Goal: Communication & Community: Answer question/provide support

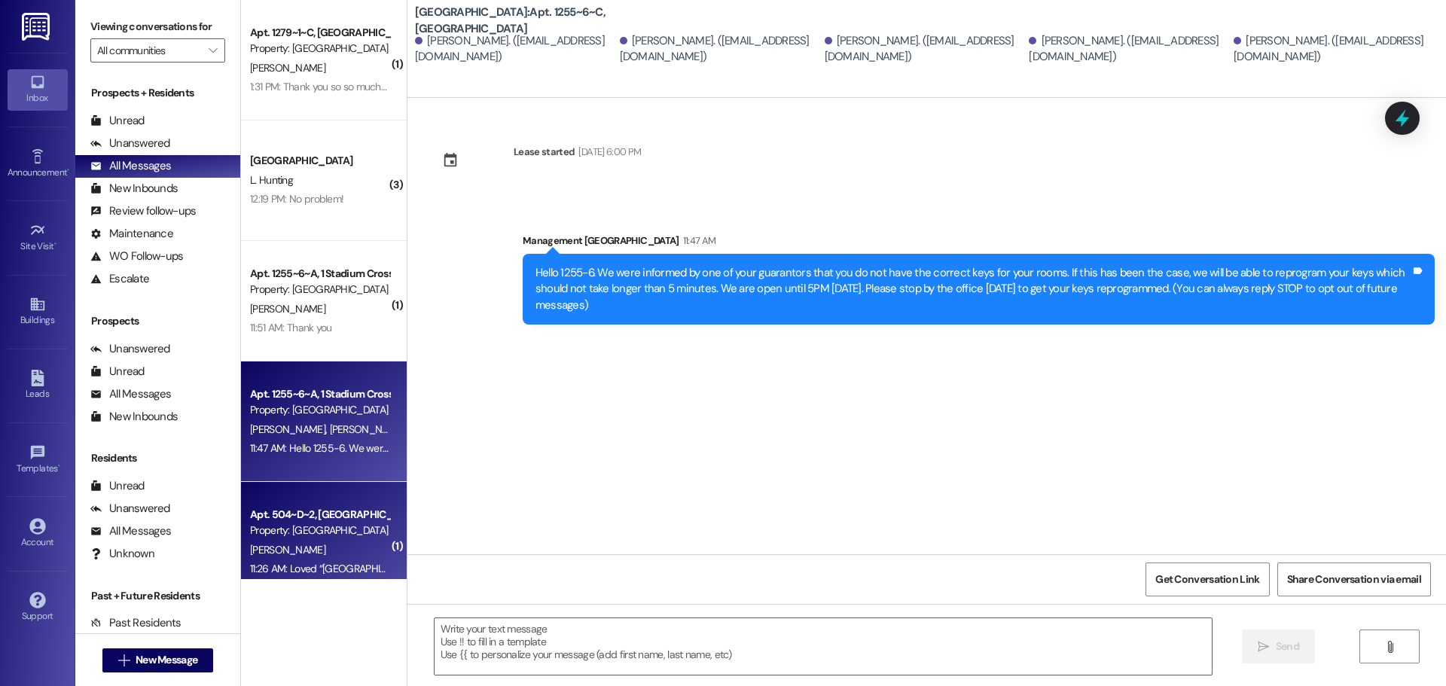
click at [315, 522] on div "Apt. 504~D~2, [GEOGRAPHIC_DATA]" at bounding box center [319, 515] width 139 height 16
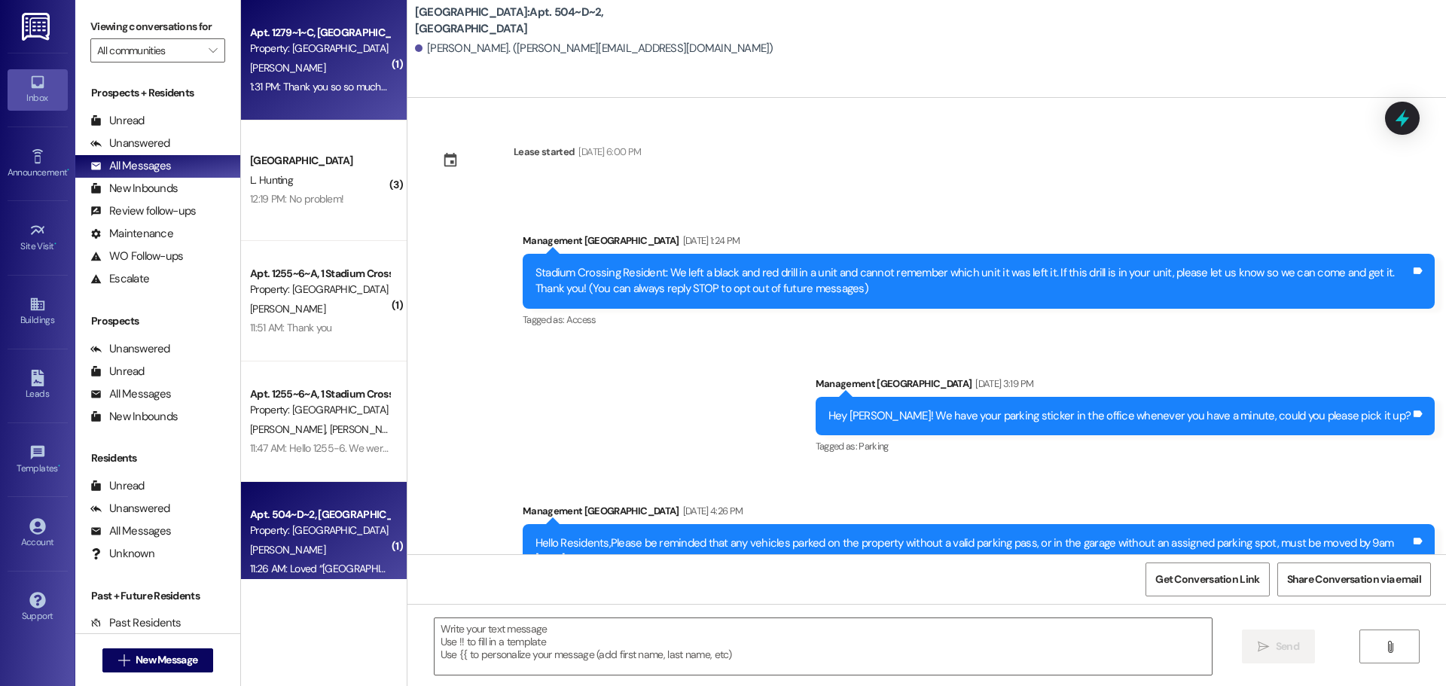
click at [280, 81] on div "1:31 PM: Thank you so so much for being so helpful through this!! 1:31 PM: Than…" at bounding box center [388, 87] width 276 height 14
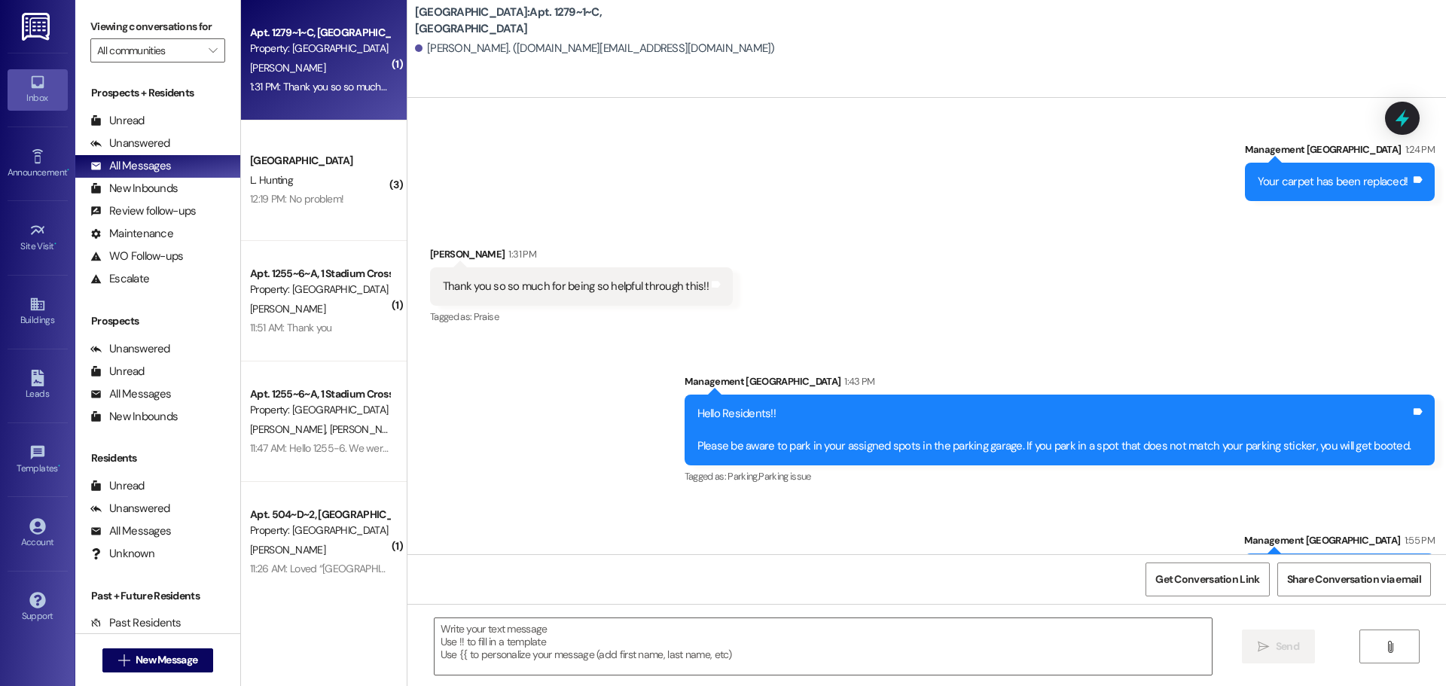
scroll to position [6253, 0]
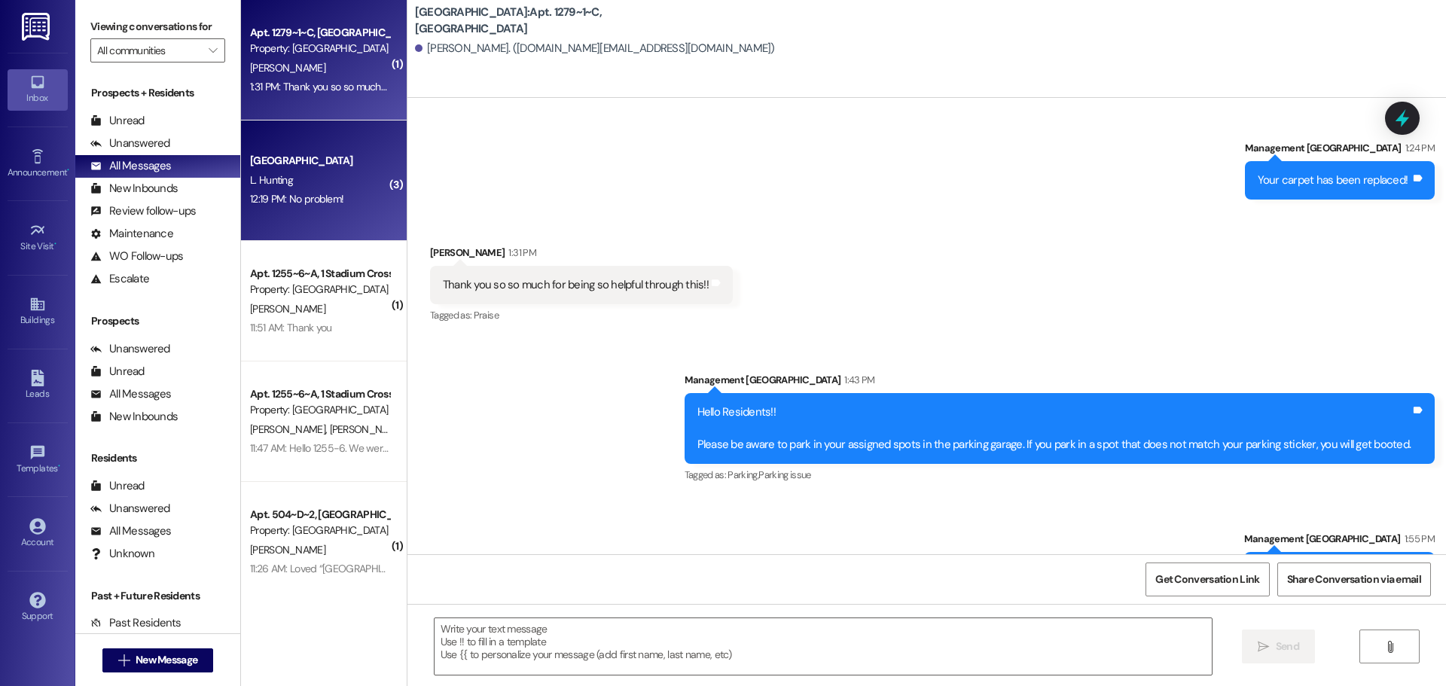
click at [286, 197] on div "12:19 PM: No problem! 12:19 PM: No problem!" at bounding box center [296, 199] width 93 height 14
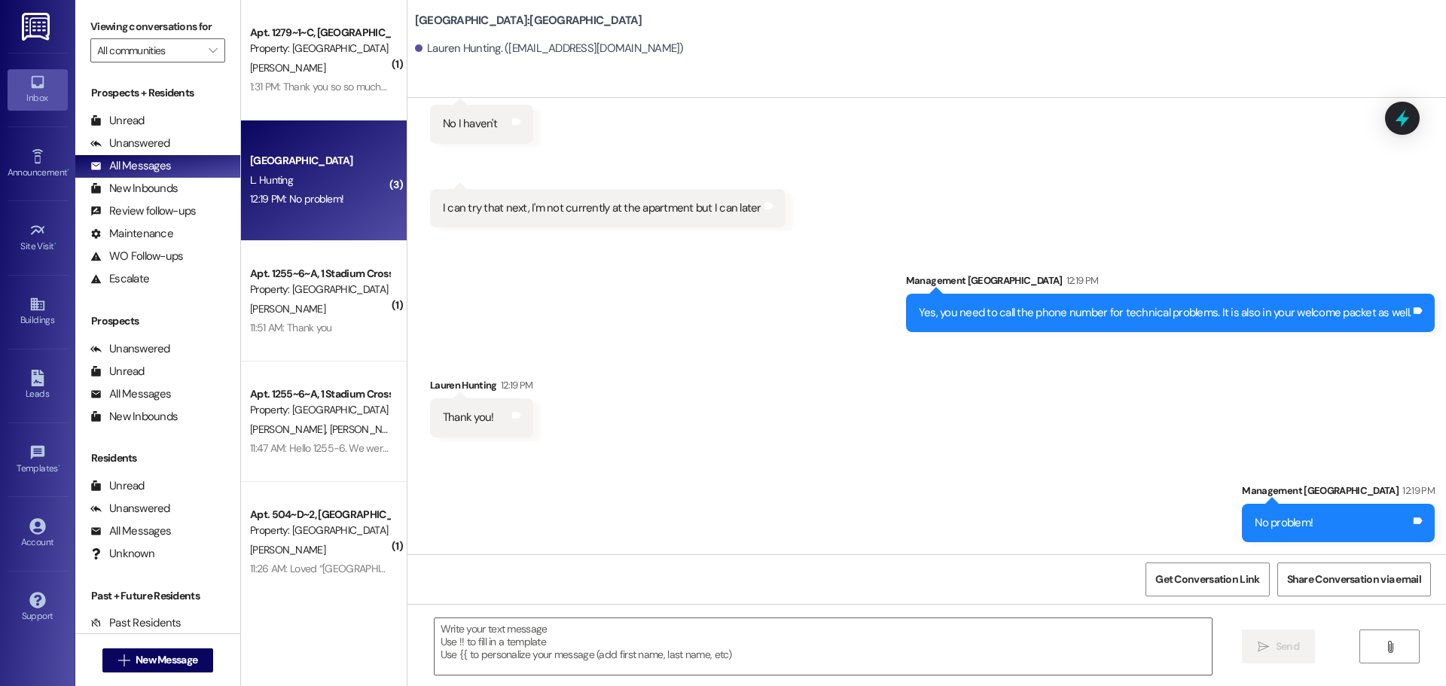
scroll to position [4558, 0]
click at [170, 667] on span "New Message" at bounding box center [167, 660] width 62 height 16
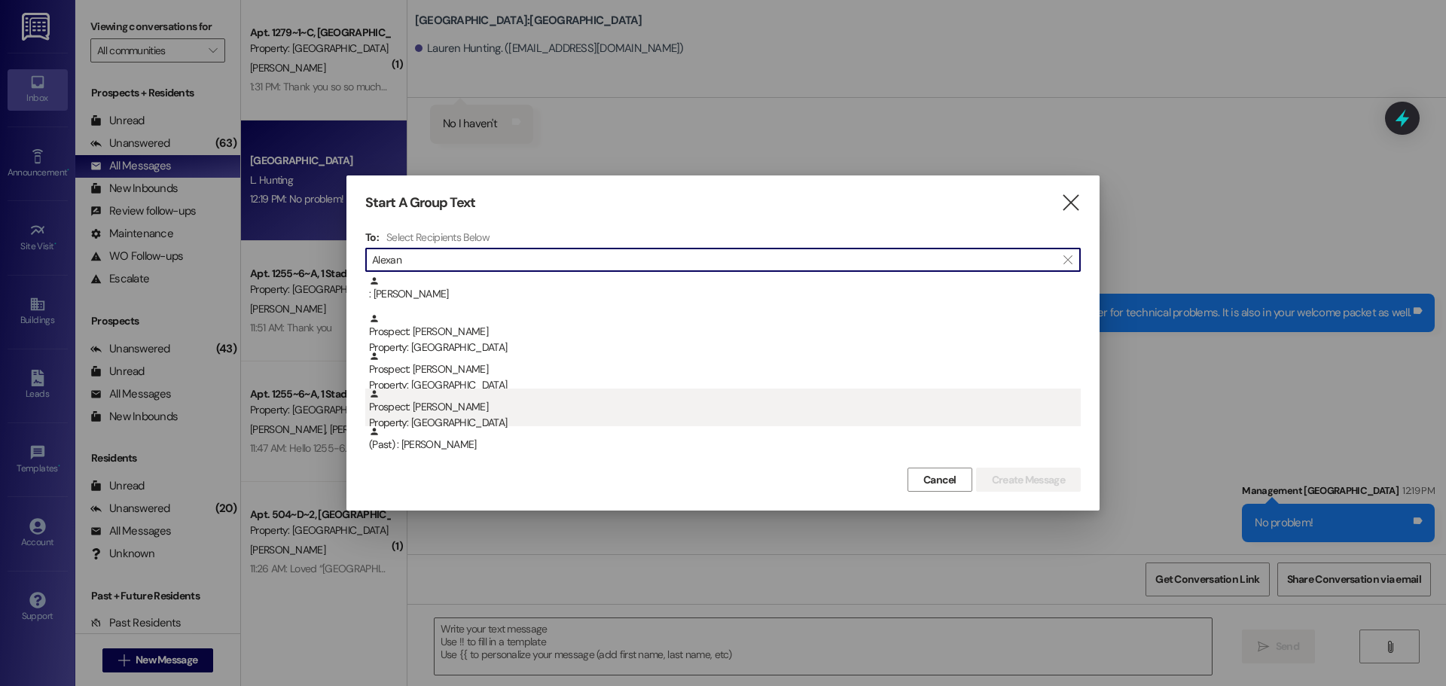
type input "Alexan"
click at [493, 407] on div "Prospect: [PERSON_NAME] Property: [GEOGRAPHIC_DATA]" at bounding box center [725, 410] width 712 height 43
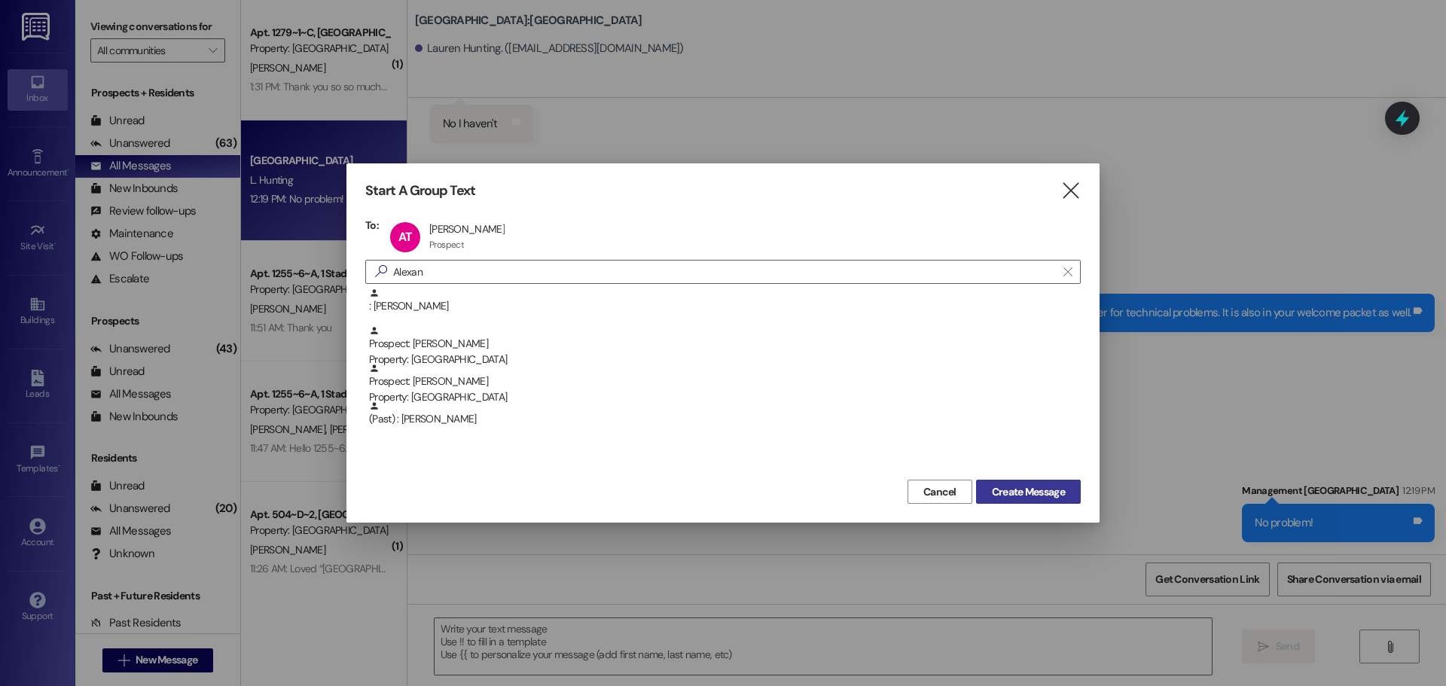
click at [1012, 495] on span "Create Message" at bounding box center [1028, 492] width 73 height 16
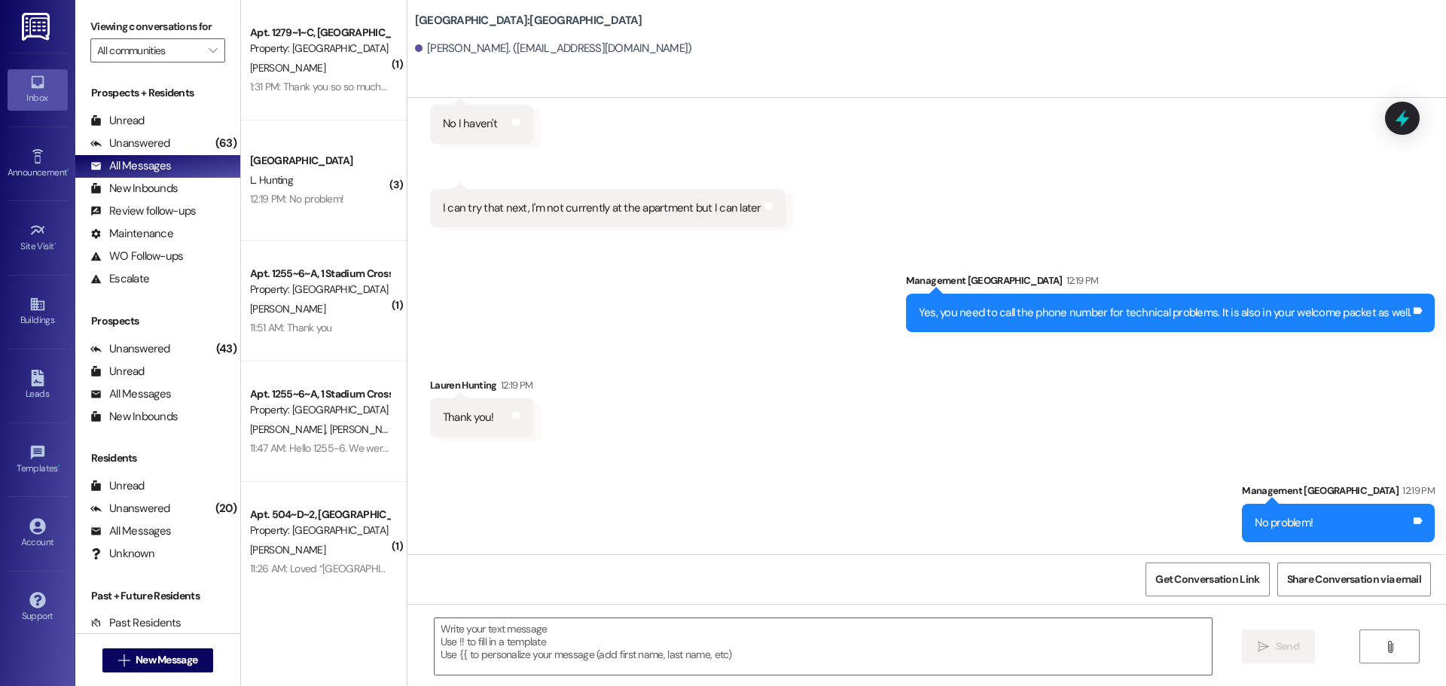
scroll to position [1873, 0]
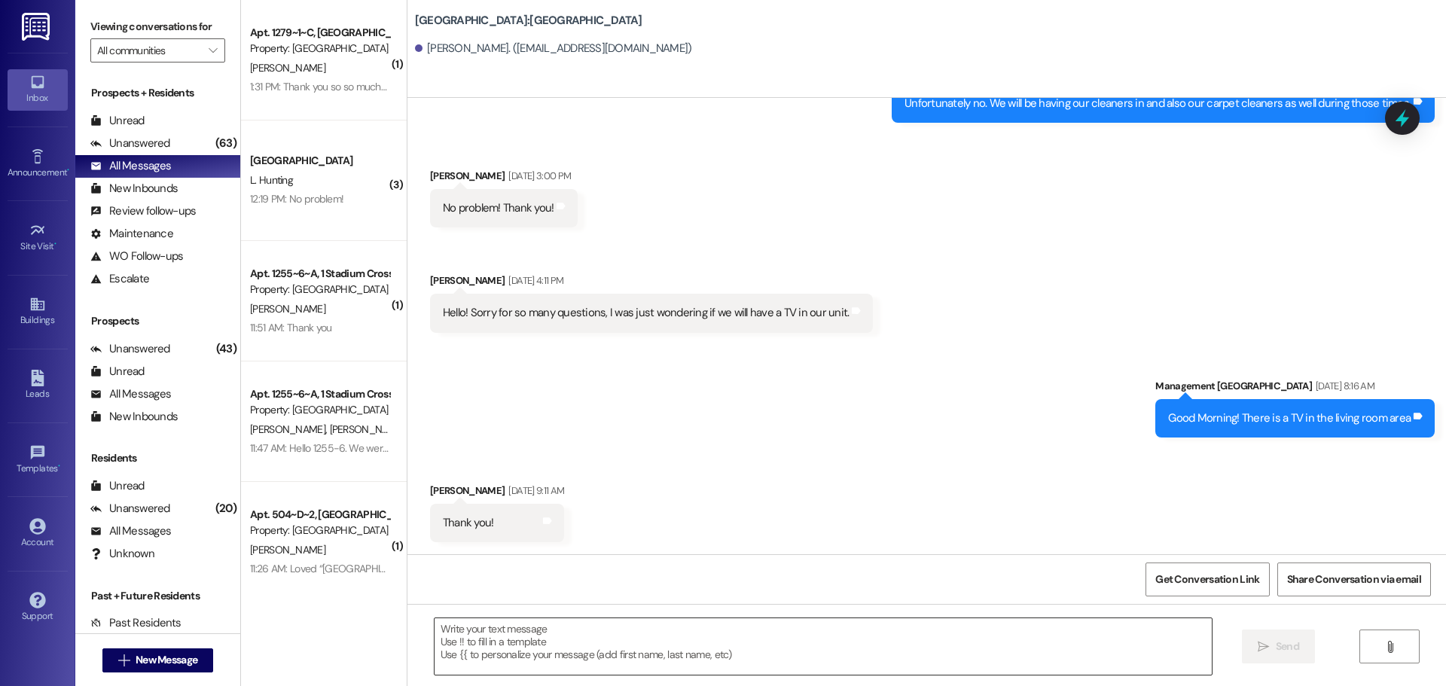
click at [566, 652] on textarea at bounding box center [823, 646] width 777 height 56
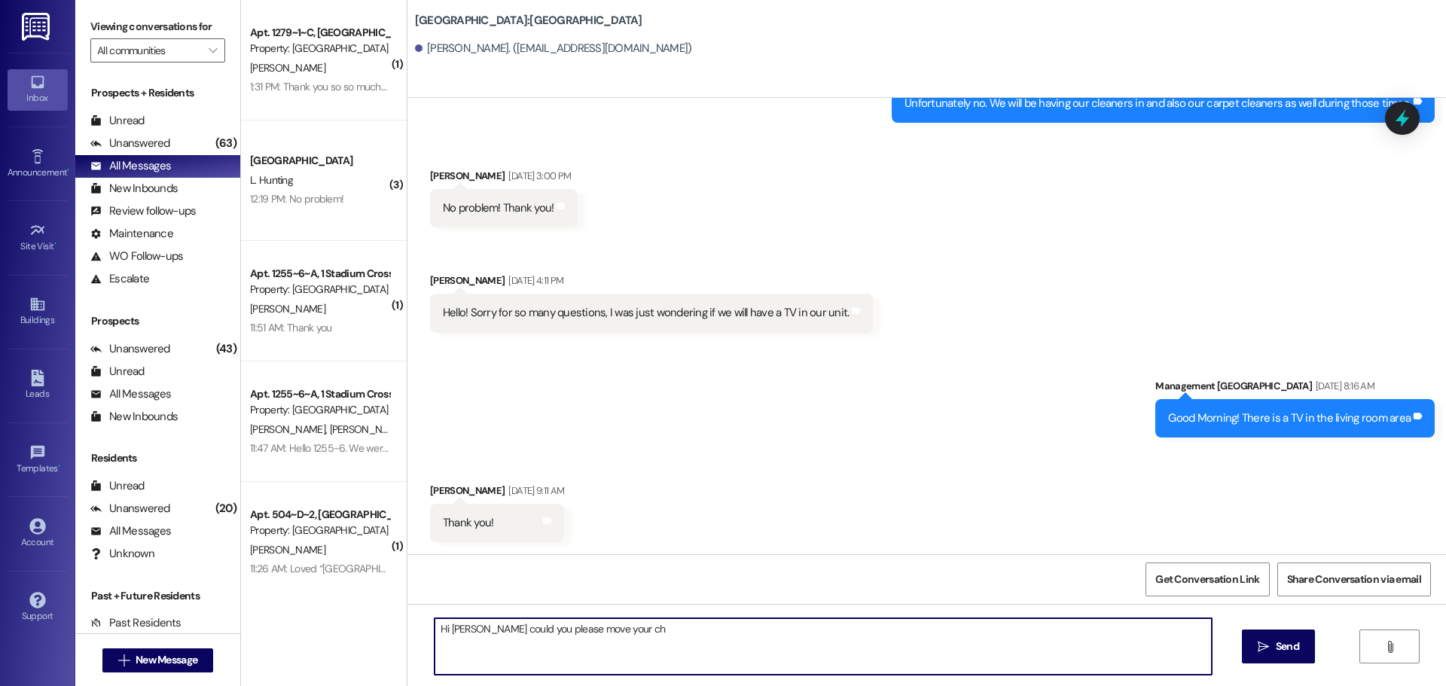
type textarea "Hi [PERSON_NAME] could you please move your c"
drag, startPoint x: 669, startPoint y: 637, endPoint x: 355, endPoint y: 627, distance: 314.3
click at [355, 627] on div "( 1 ) Apt. 1279~1~C, 1 Stadium Crossing Property: [GEOGRAPHIC_DATA] [PERSON_NAM…" at bounding box center [843, 343] width 1205 height 686
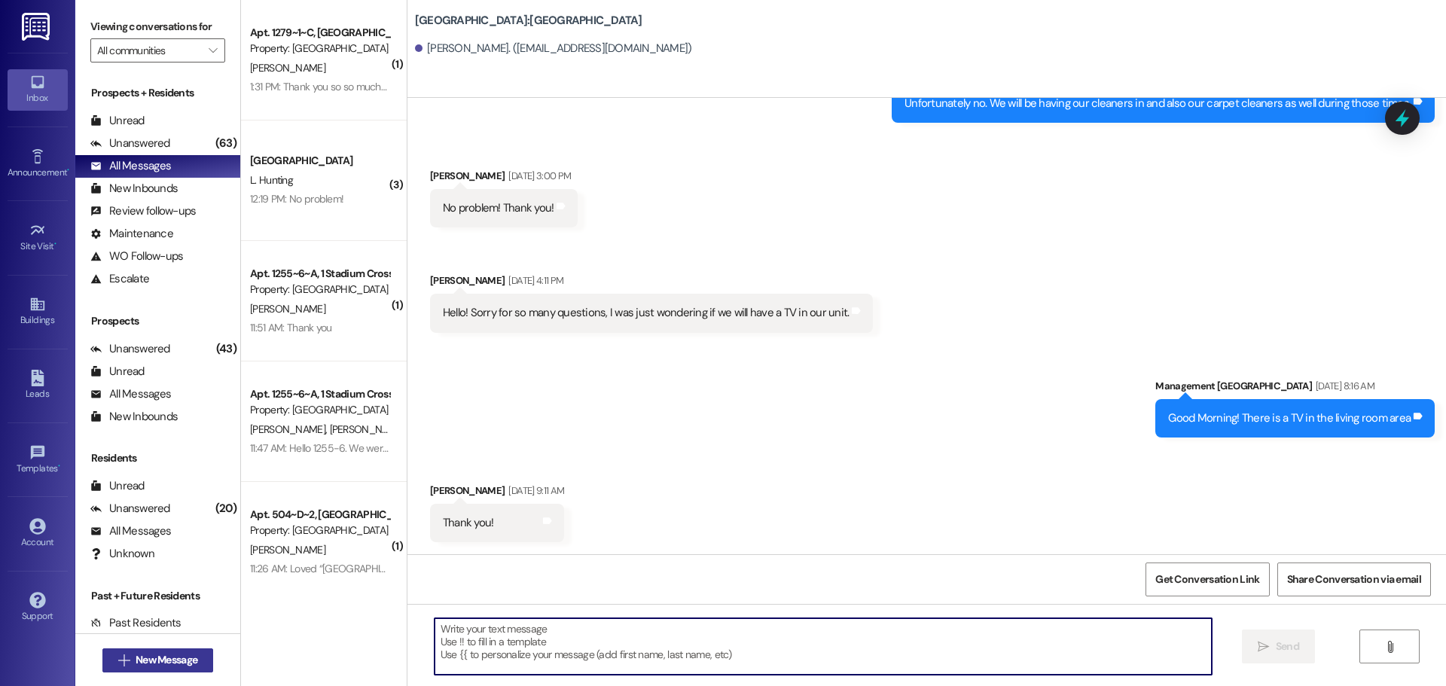
click at [175, 656] on span "New Message" at bounding box center [167, 660] width 62 height 16
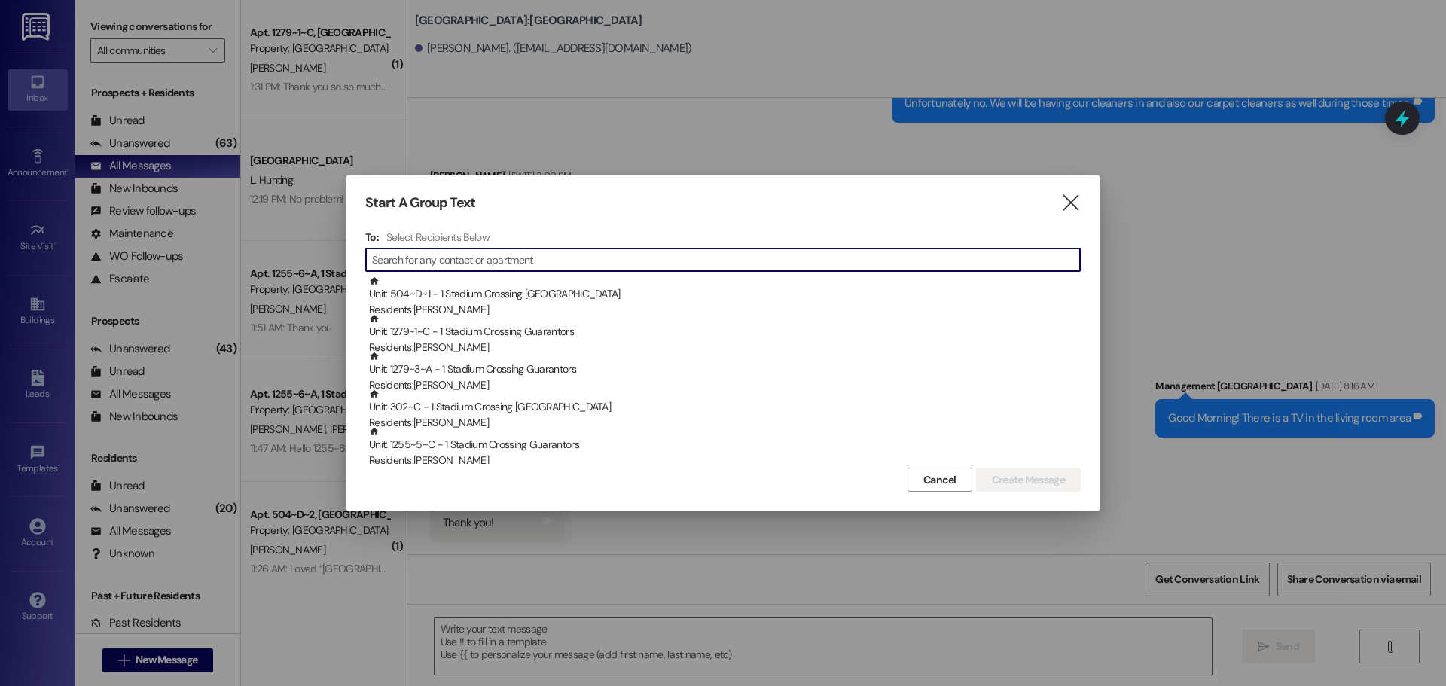
click at [529, 258] on input at bounding box center [726, 259] width 708 height 21
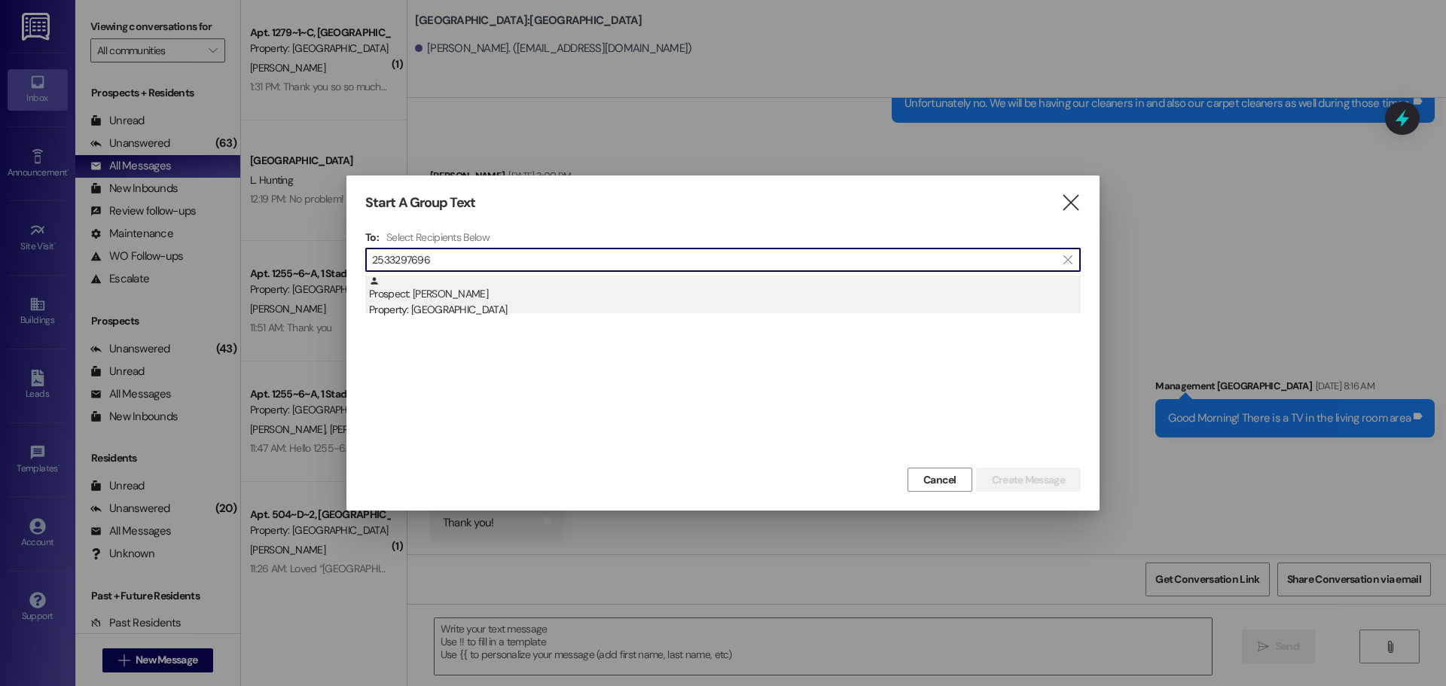
type input "2533297696"
click at [470, 287] on div "Prospect: [PERSON_NAME] Property: [GEOGRAPHIC_DATA]" at bounding box center [725, 297] width 712 height 43
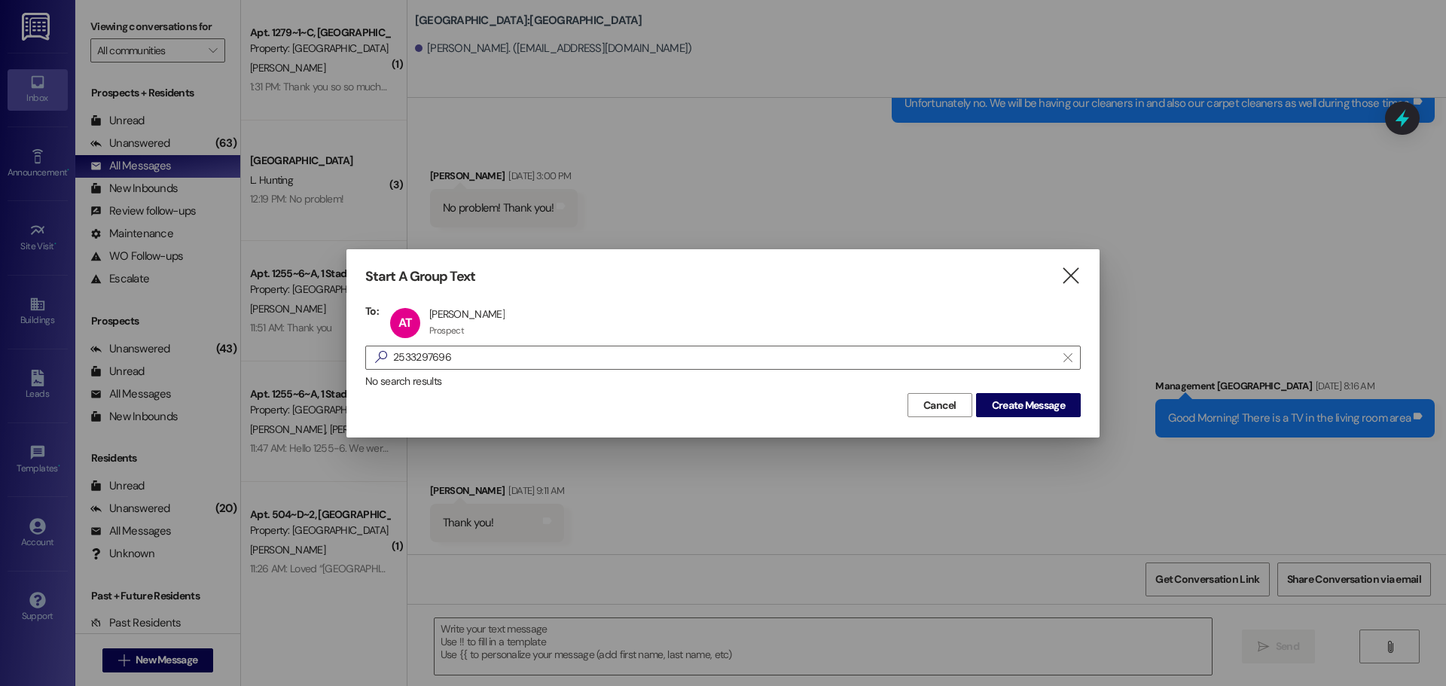
click at [1089, 273] on div "Start A Group Text  To: AT [PERSON_NAME] [PERSON_NAME] Prospect Prospect click…" at bounding box center [723, 343] width 753 height 188
click at [1072, 282] on icon "" at bounding box center [1071, 276] width 20 height 16
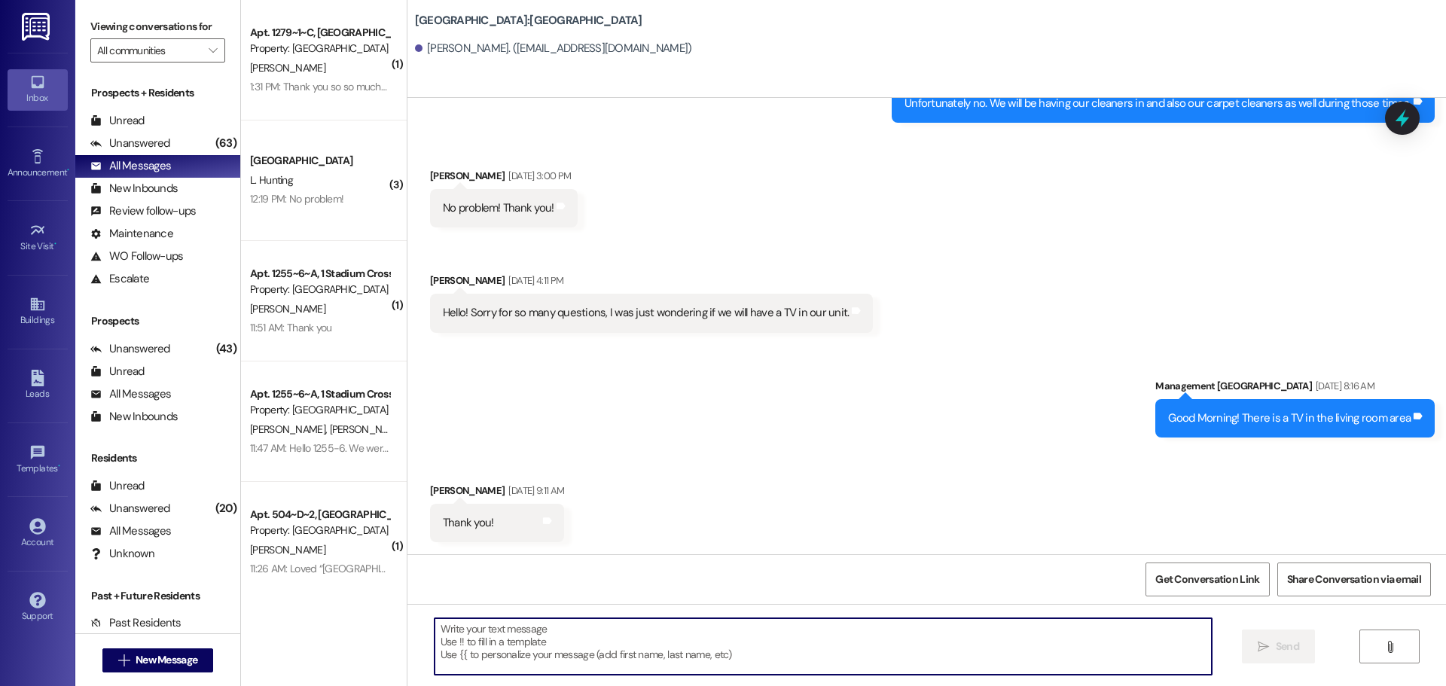
click at [538, 628] on textarea at bounding box center [823, 646] width 777 height 56
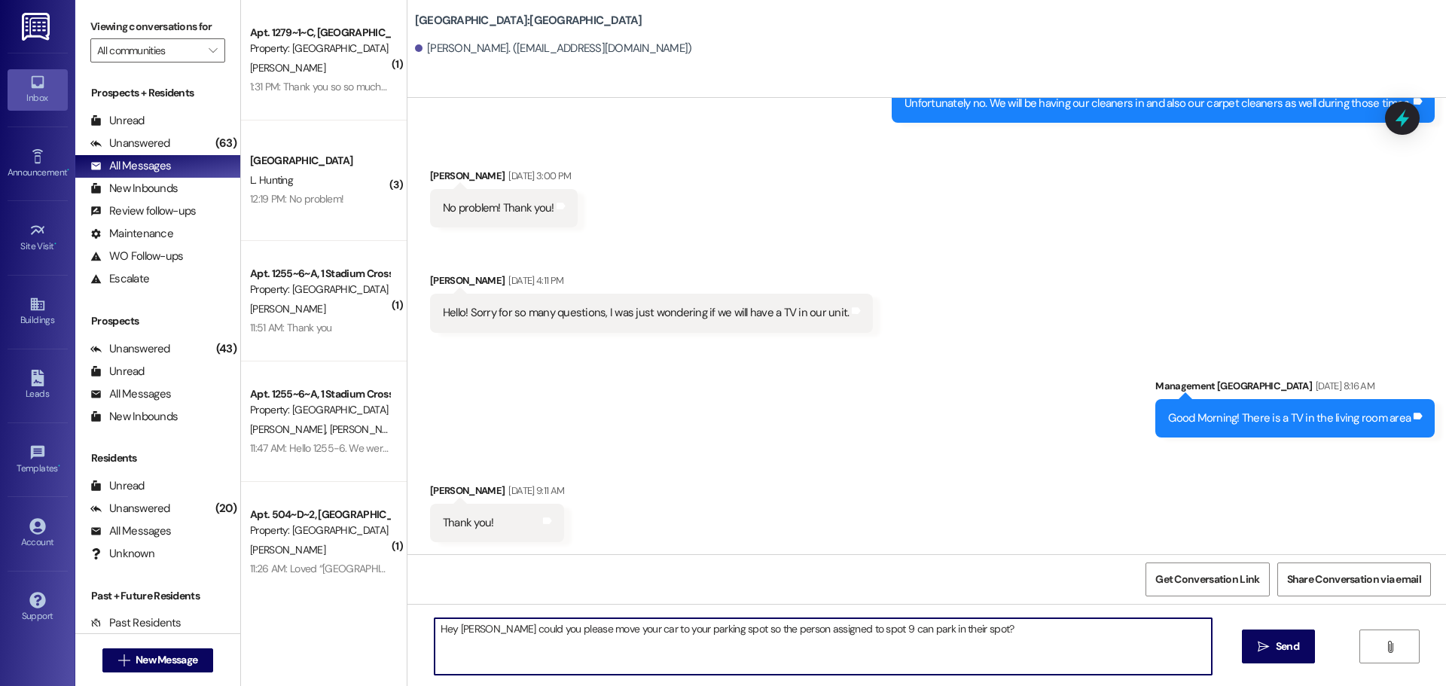
click at [731, 633] on textarea "Hey [PERSON_NAME] could you please move your car to your parking spot so the pe…" at bounding box center [823, 646] width 777 height 56
drag, startPoint x: 1007, startPoint y: 628, endPoint x: 965, endPoint y: 631, distance: 42.3
click at [965, 631] on textarea "Hey [PERSON_NAME] could you please move your car to your assigned parking stall…" at bounding box center [823, 646] width 777 height 56
type textarea "Hey [PERSON_NAME] could you please move your car to your assigned parking stall…"
click at [1251, 648] on button " Send" at bounding box center [1278, 647] width 73 height 34
